Goal: Task Accomplishment & Management: Book appointment/travel/reservation

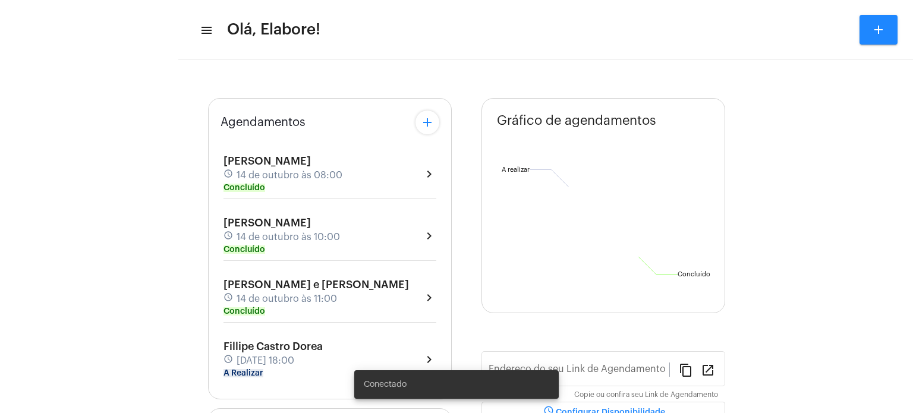
type input "[URL][DOMAIN_NAME]"
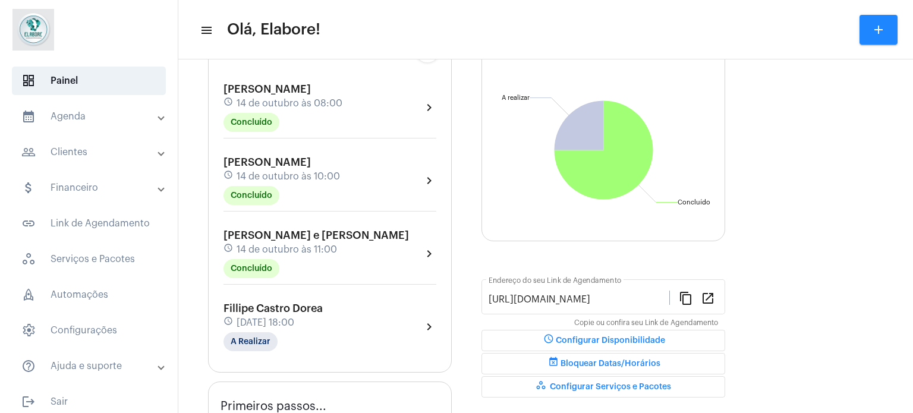
scroll to position [128, 0]
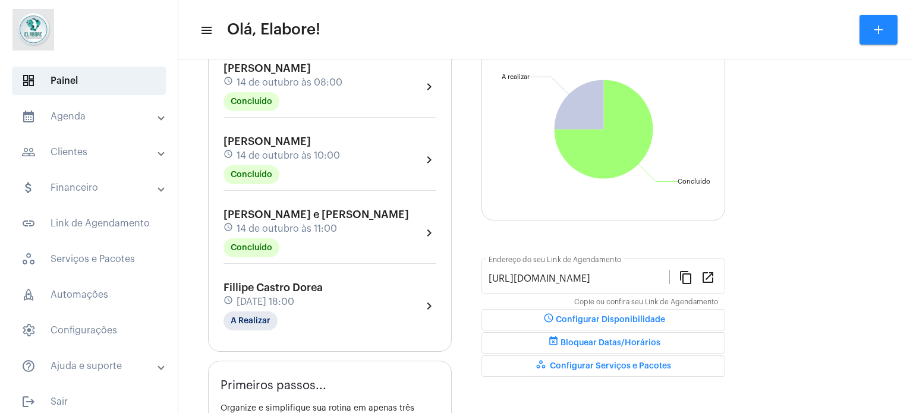
click at [866, 24] on button "add" at bounding box center [878, 30] width 38 height 30
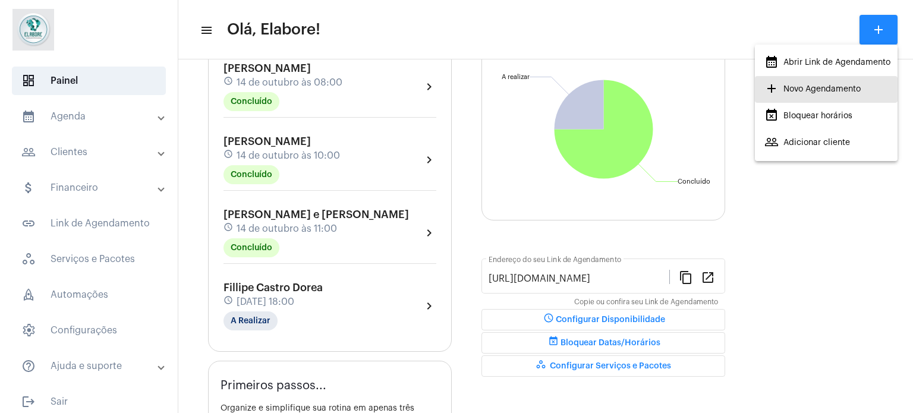
click at [791, 84] on span "add Novo Agendamento" at bounding box center [812, 88] width 96 height 21
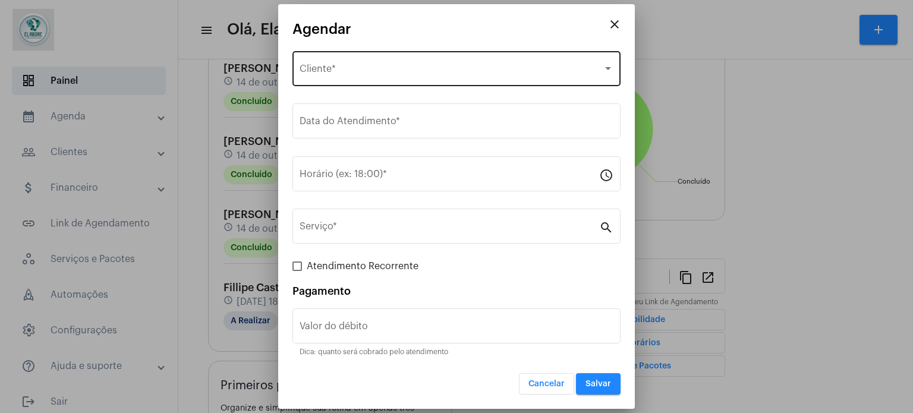
click at [383, 72] on span "Selecione o Cliente" at bounding box center [450, 71] width 303 height 11
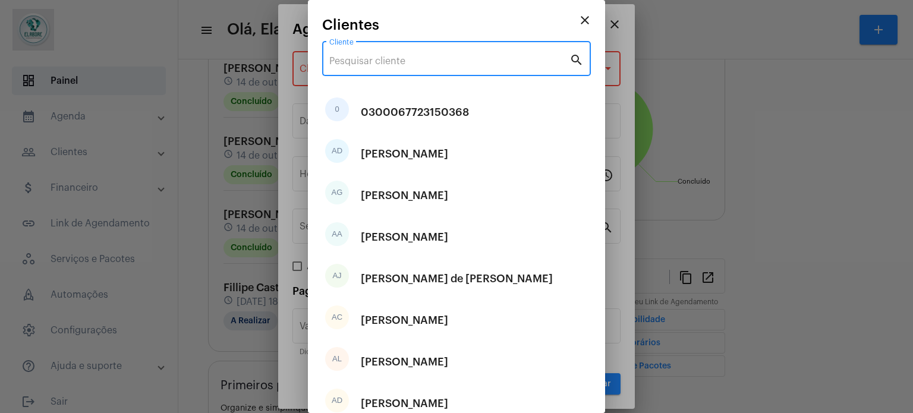
click at [430, 56] on input "Cliente" at bounding box center [449, 61] width 240 height 11
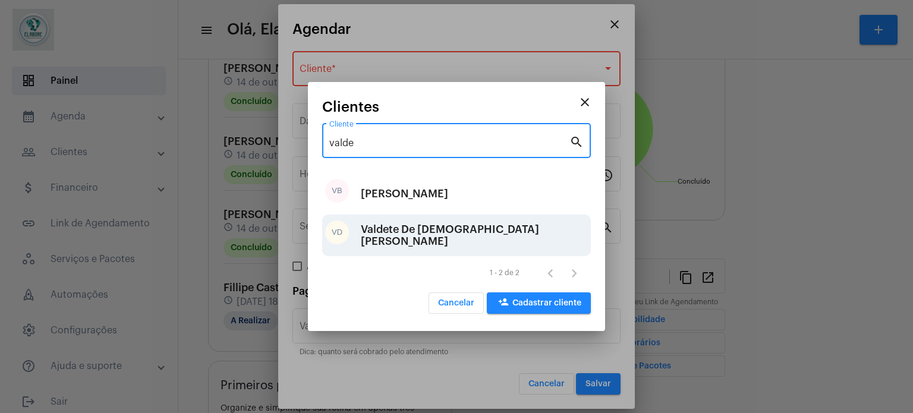
type input "valde"
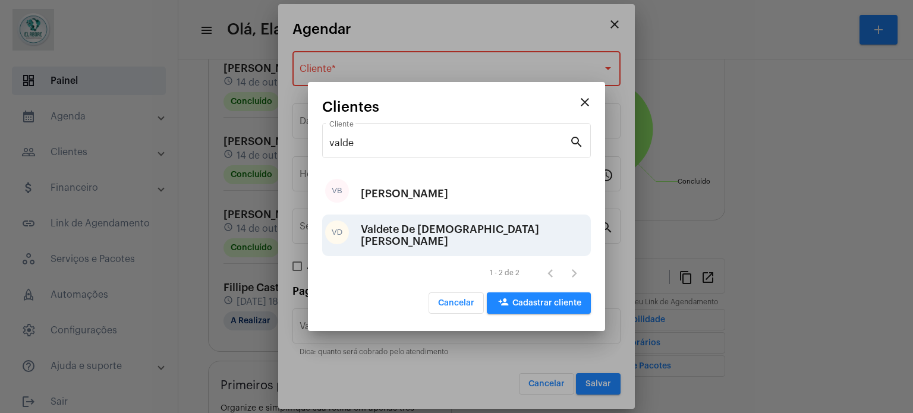
click at [386, 239] on div "Valdete De [DEMOGRAPHIC_DATA][PERSON_NAME]" at bounding box center [474, 235] width 227 height 36
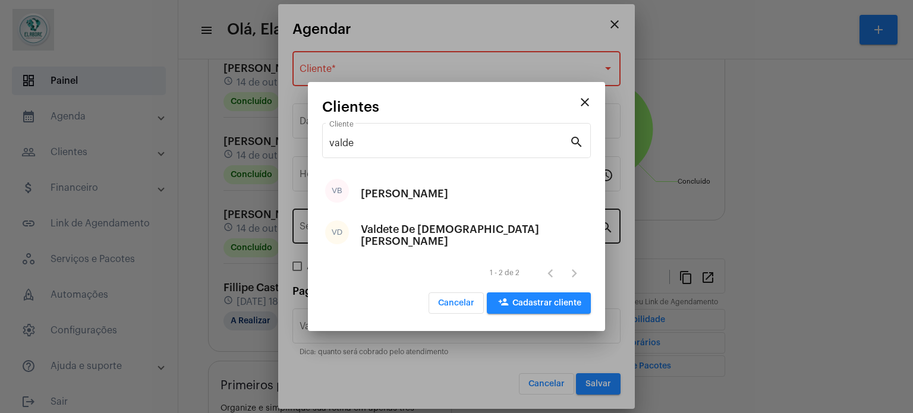
type input "R$"
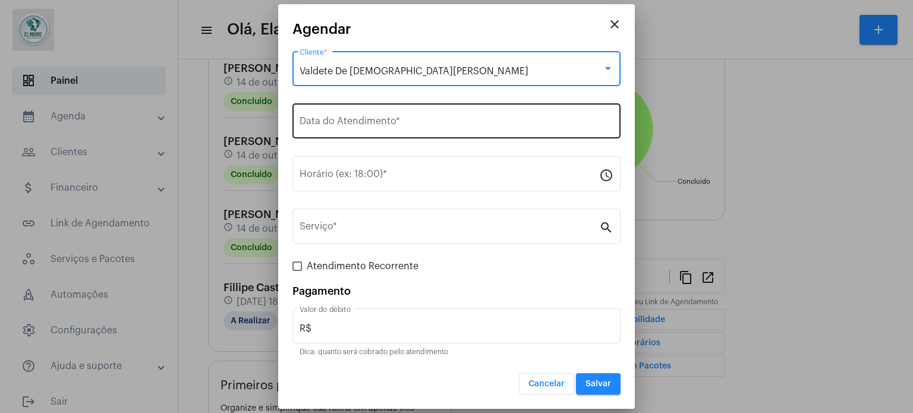
click at [459, 113] on div "Data do Atendimento *" at bounding box center [456, 119] width 314 height 37
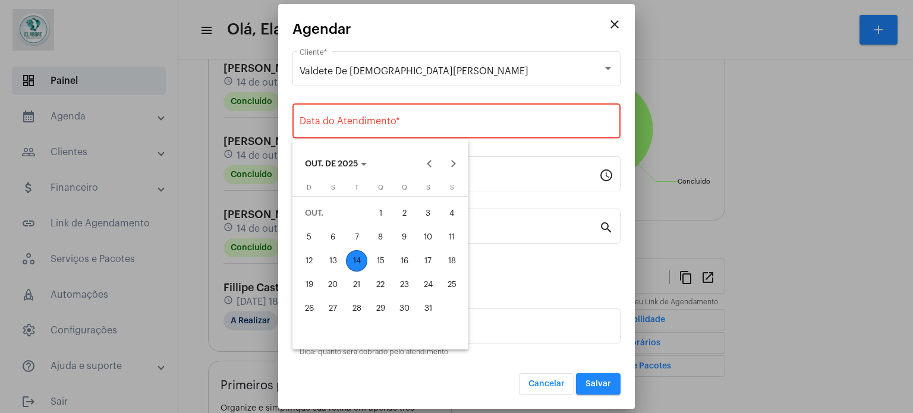
click at [352, 255] on div "14" at bounding box center [356, 260] width 21 height 21
type input "[DATE]"
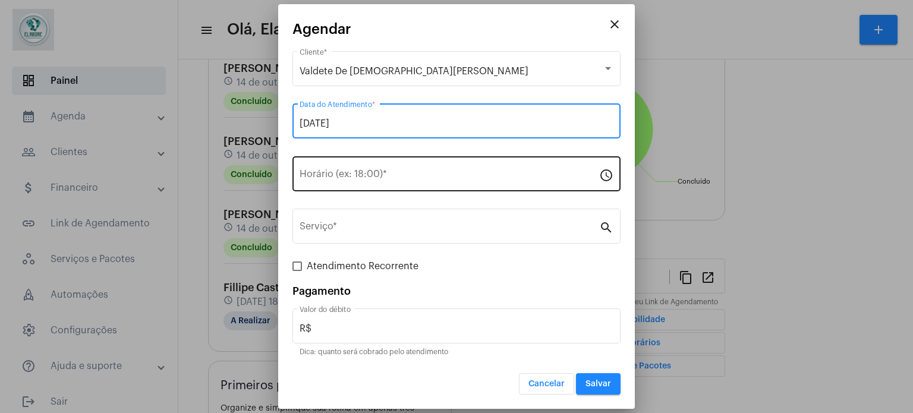
click at [377, 159] on div "Horário (ex: 18:00) *" at bounding box center [448, 172] width 299 height 37
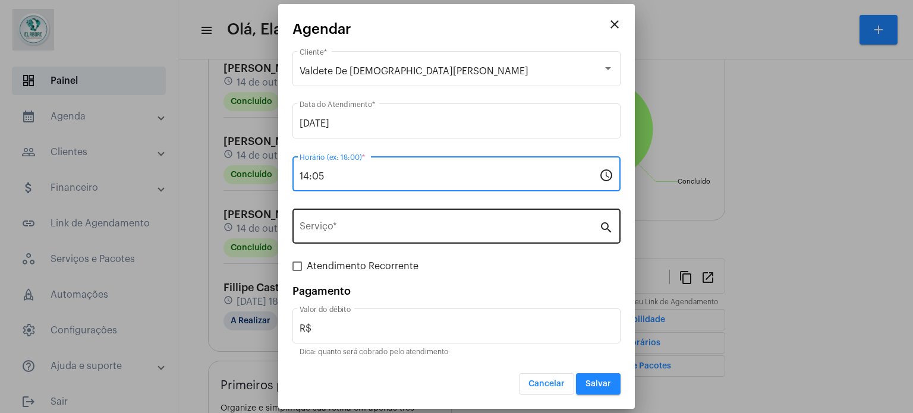
type input "14:05"
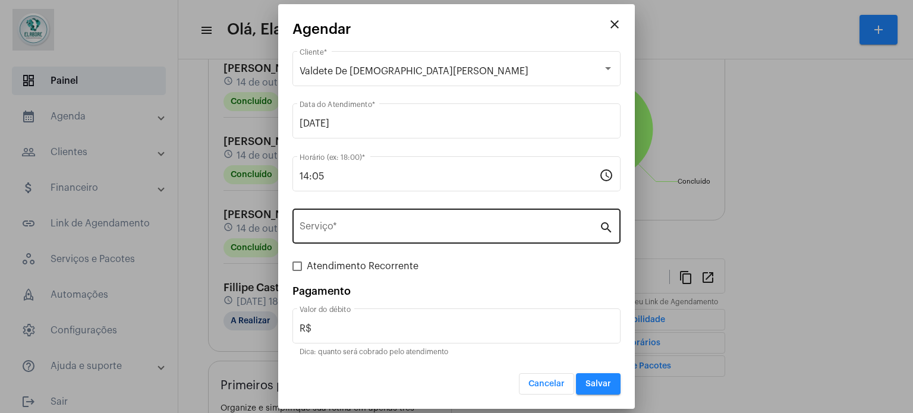
click at [582, 215] on div "Serviço *" at bounding box center [448, 224] width 299 height 37
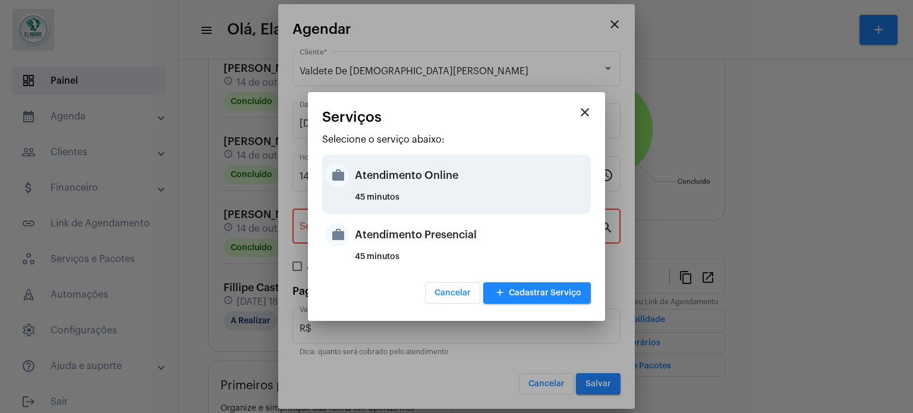
click at [385, 176] on div "Atendimento Online" at bounding box center [471, 175] width 233 height 36
type input "Atendimento Online"
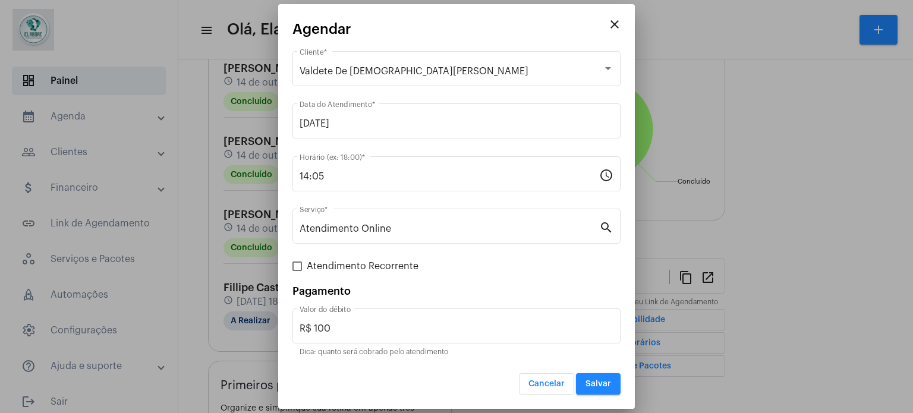
drag, startPoint x: 354, startPoint y: 317, endPoint x: 246, endPoint y: 308, distance: 108.0
click at [246, 308] on div "close Agendar Valdete De [PERSON_NAME] Cliente * [DATE] Data do Atendimento * 1…" at bounding box center [456, 206] width 913 height 413
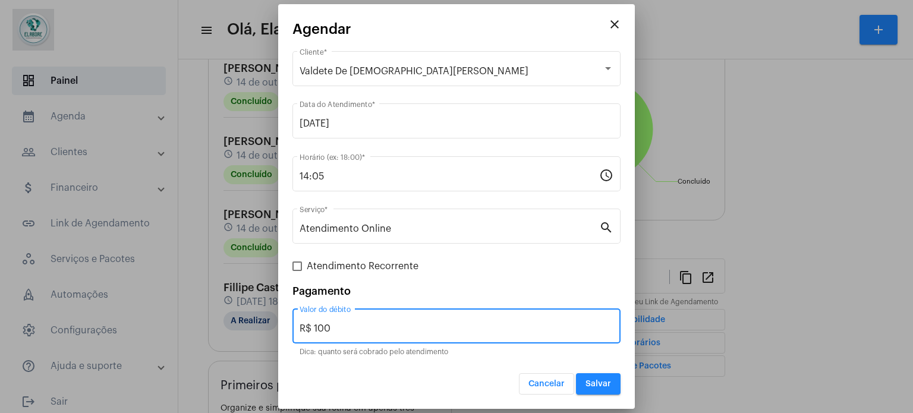
click at [366, 326] on input "R$ 100" at bounding box center [456, 328] width 314 height 11
drag, startPoint x: 364, startPoint y: 327, endPoint x: 292, endPoint y: 325, distance: 71.3
click at [292, 325] on div "R$ 100 Valor do débito" at bounding box center [456, 324] width 328 height 37
type input "R$ 0"
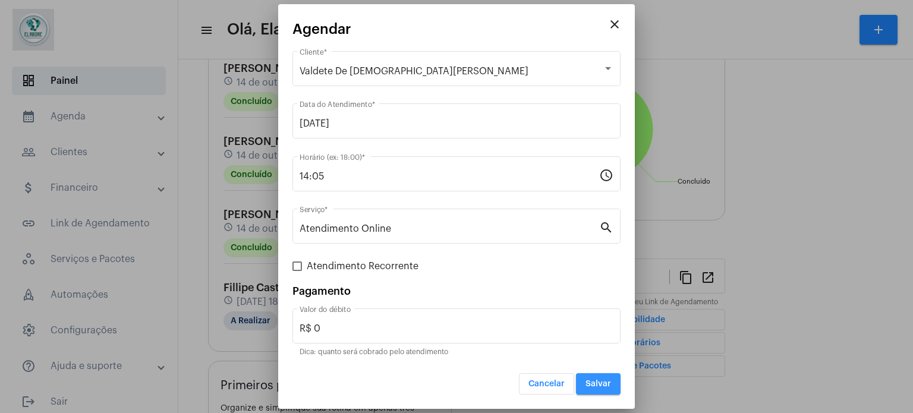
click at [585, 383] on button "Salvar" at bounding box center [598, 383] width 45 height 21
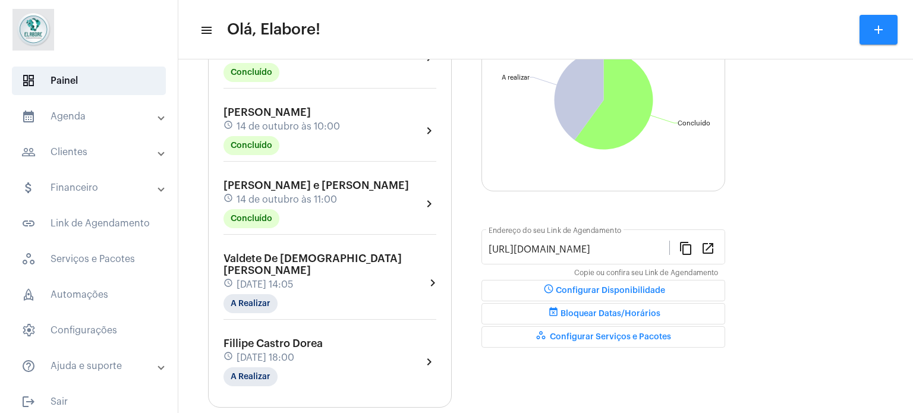
scroll to position [238, 0]
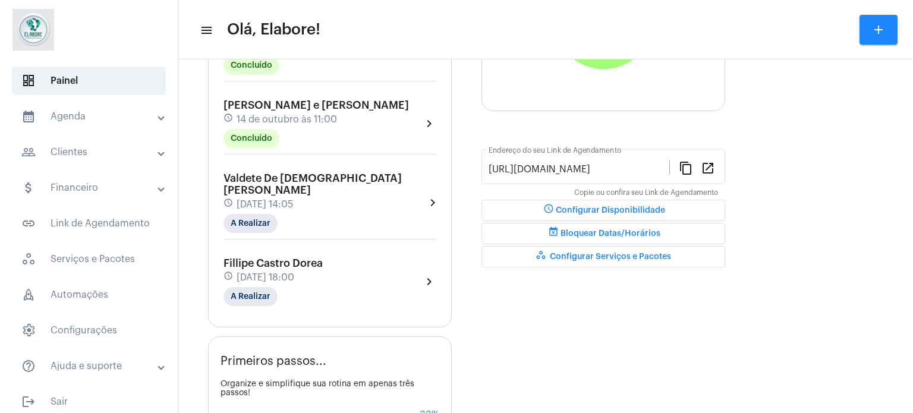
click at [345, 198] on div "schedule [DATE] 14:05" at bounding box center [324, 204] width 202 height 13
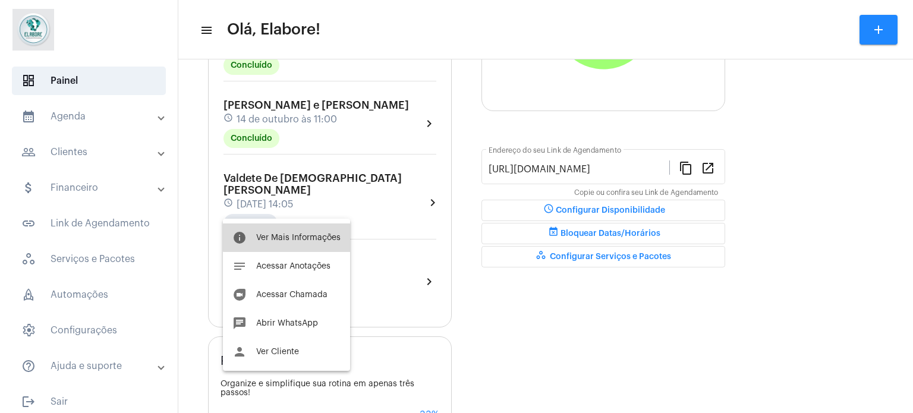
click at [295, 232] on button "info Ver Mais Informações" at bounding box center [286, 237] width 127 height 29
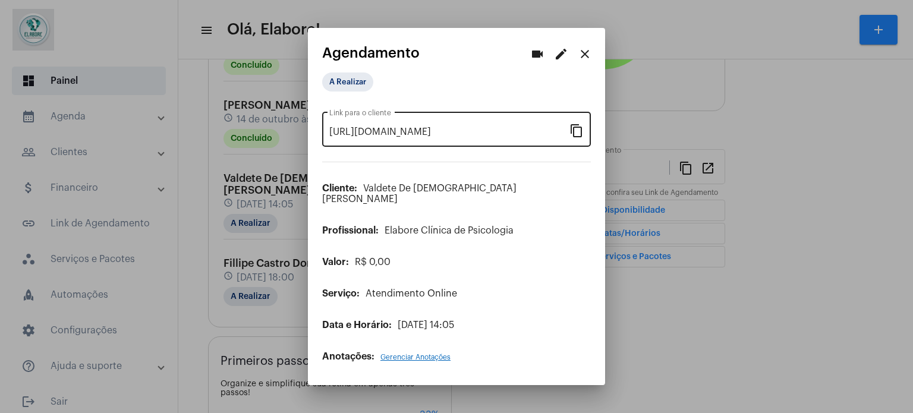
click at [573, 135] on mat-icon "content_copy" at bounding box center [576, 130] width 14 height 14
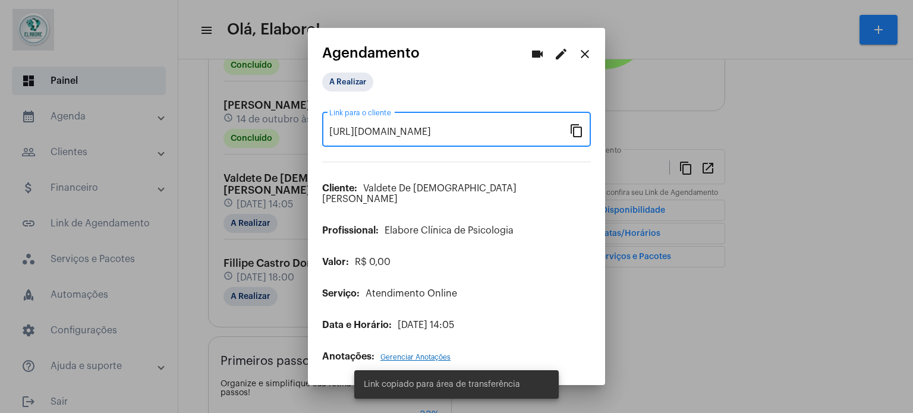
scroll to position [0, 91]
